Goal: Task Accomplishment & Management: Use online tool/utility

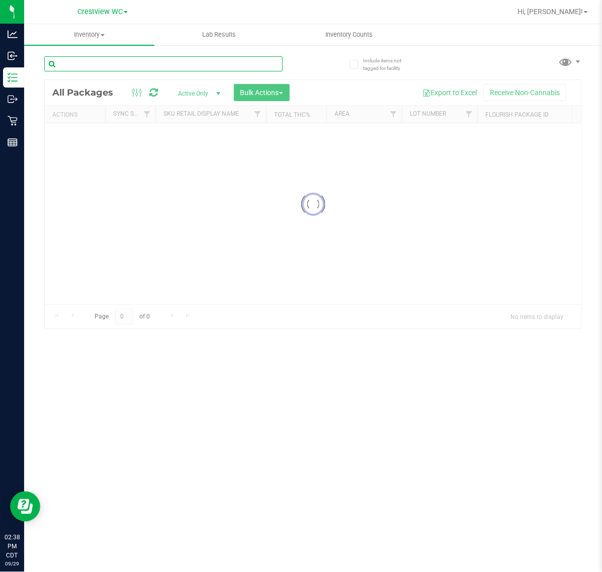
click at [115, 59] on input "text" at bounding box center [163, 63] width 238 height 15
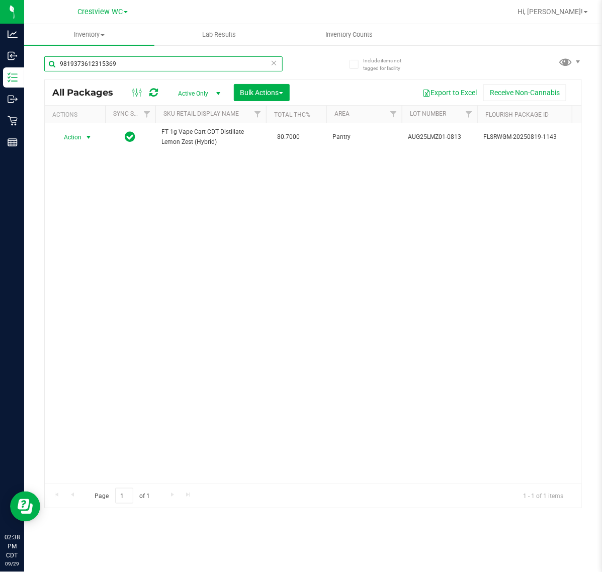
type input "9819373612315369"
click at [85, 141] on span "select" at bounding box center [88, 137] width 8 height 8
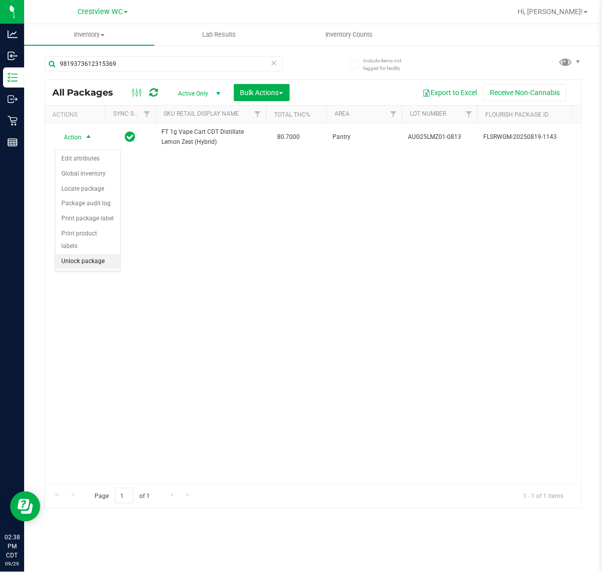
click at [84, 254] on li "Unlock package" at bounding box center [87, 261] width 65 height 15
